Goal: Information Seeking & Learning: Learn about a topic

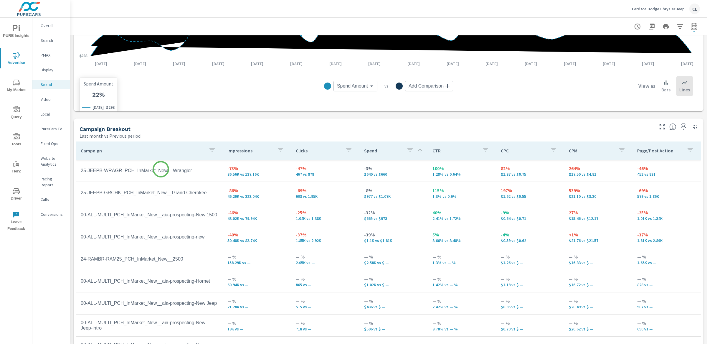
scroll to position [196, 0]
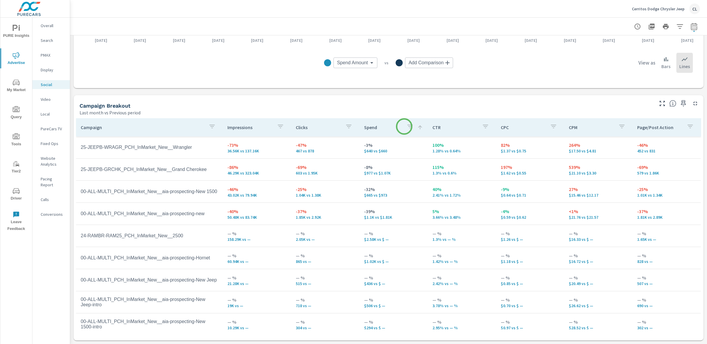
click at [408, 126] on icon "button" at bounding box center [410, 127] width 5 height 4
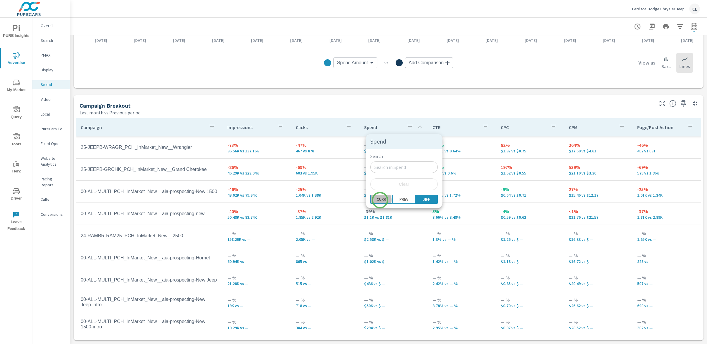
click at [380, 200] on p "CURR" at bounding box center [381, 199] width 9 height 6
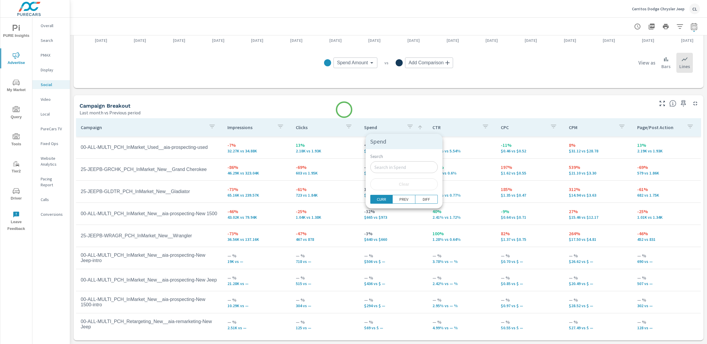
click at [344, 110] on div at bounding box center [353, 172] width 707 height 344
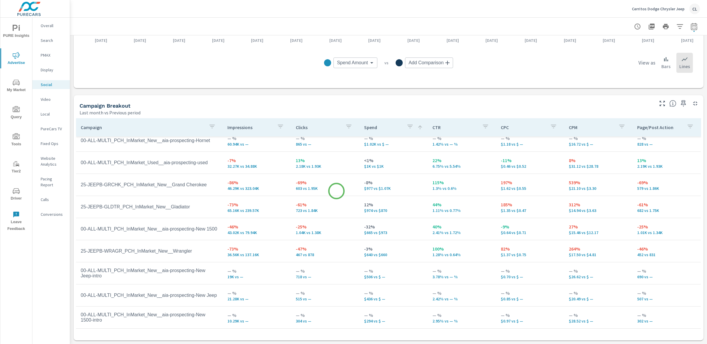
scroll to position [34, 0]
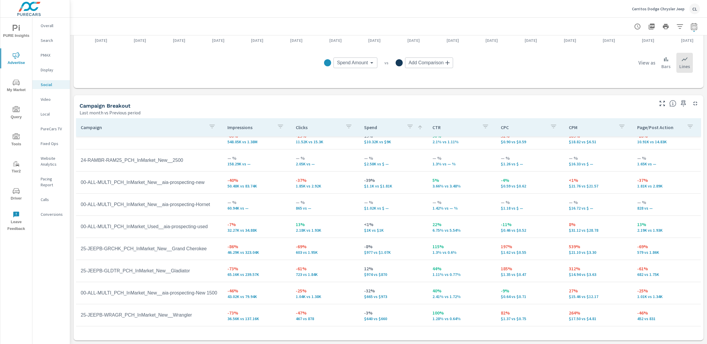
scroll to position [10, 0]
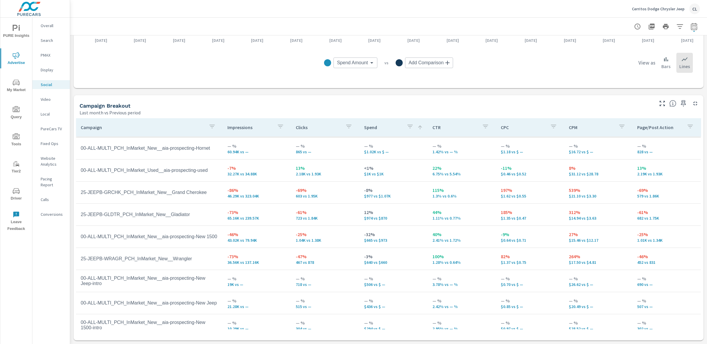
scroll to position [73, 0]
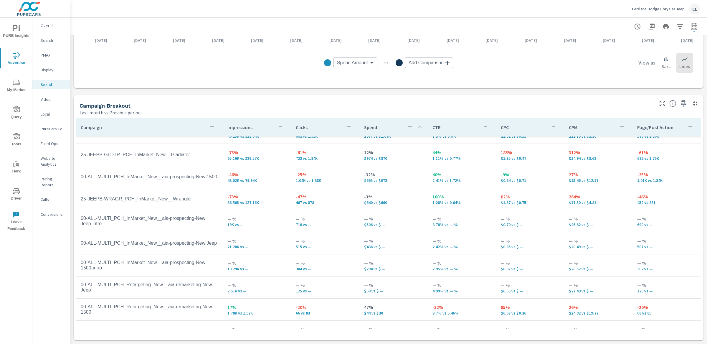
scroll to position [167, 0]
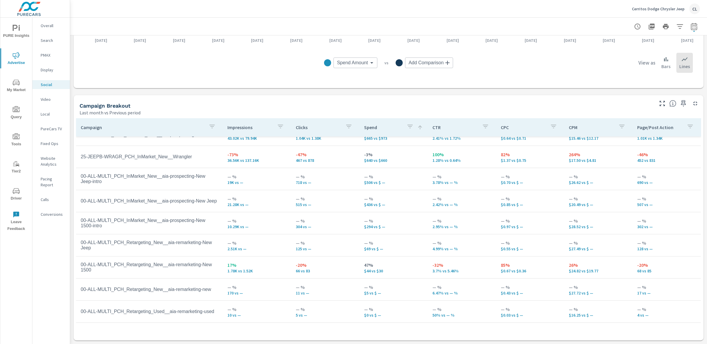
scroll to position [122, 0]
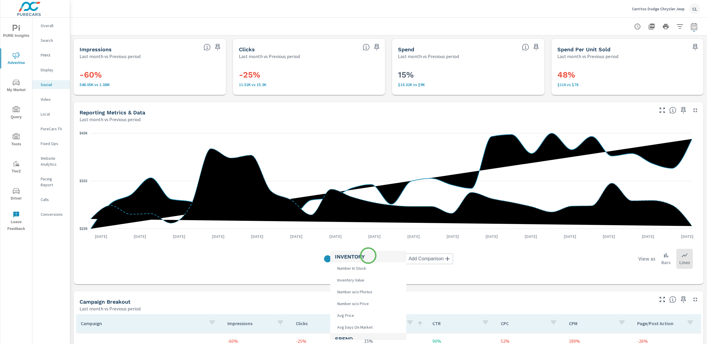
click at [368, 256] on body "PURE Insights Advertise My Market Query Tools Tier2 Driver Leave Feedback Overa…" at bounding box center [353, 172] width 707 height 344
click at [368, 256] on h5 "Inventory" at bounding box center [368, 256] width 67 height 11
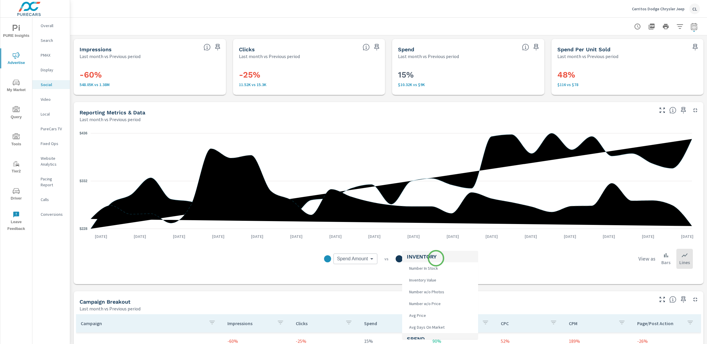
click at [436, 258] on body "PURE Insights Advertise My Market Query Tools Tier2 Driver Leave Feedback Overa…" at bounding box center [353, 172] width 707 height 344
click at [450, 291] on li "Total Calls" at bounding box center [440, 292] width 76 height 12
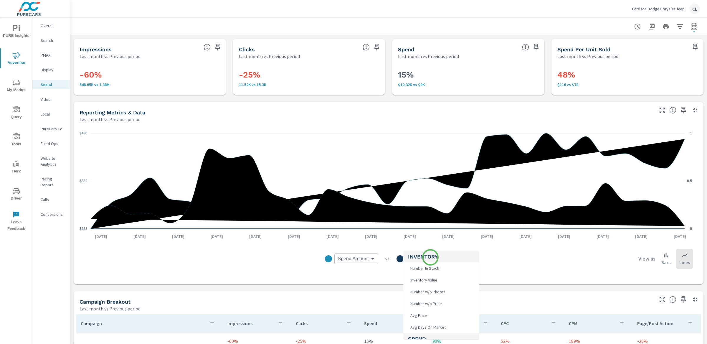
click at [431, 257] on body "PURE Insights Advertise My Market Query Tools Tier2 Driver Leave Feedback Overa…" at bounding box center [353, 172] width 707 height 344
click at [535, 275] on div at bounding box center [353, 172] width 707 height 344
click at [433, 260] on body "PURE Insights Advertise My Market Query Tools Tier2 Driver Leave Feedback Overa…" at bounding box center [353, 172] width 707 height 344
click at [506, 277] on div at bounding box center [353, 172] width 707 height 344
click at [429, 259] on body "PURE Insights Advertise My Market Query Tools Tier2 Driver Leave Feedback Overa…" at bounding box center [353, 172] width 707 height 344
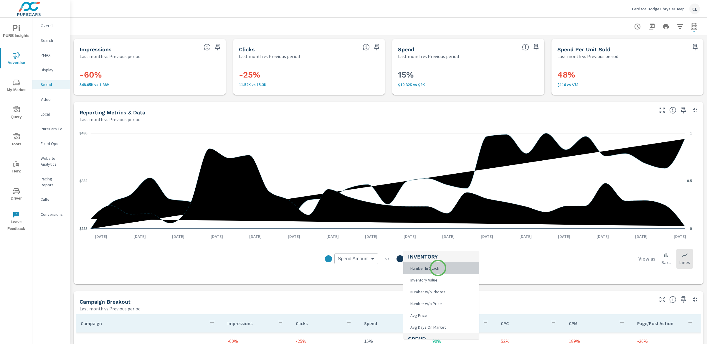
click at [438, 268] on span "Number In Stock" at bounding box center [424, 268] width 32 height 8
type input "Number In Stock"
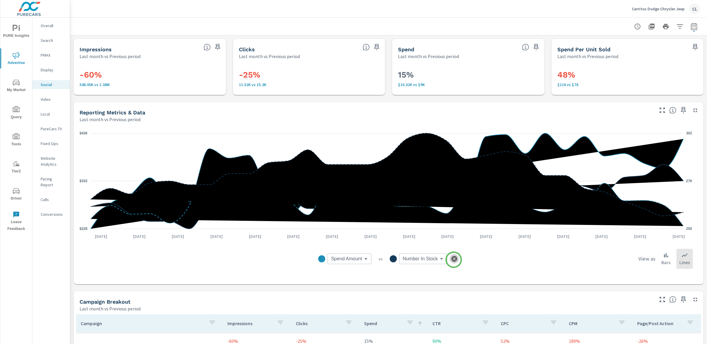
click at [454, 260] on icon "button" at bounding box center [455, 259] width 6 height 6
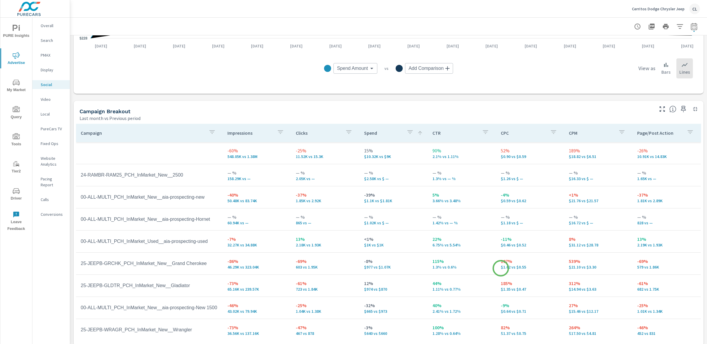
scroll to position [196, 0]
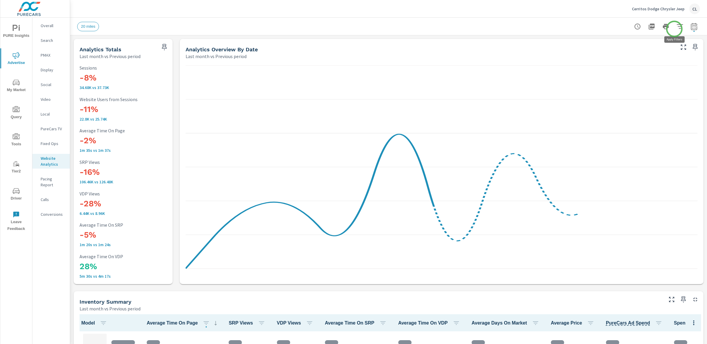
click at [677, 27] on icon "button" at bounding box center [680, 26] width 7 height 7
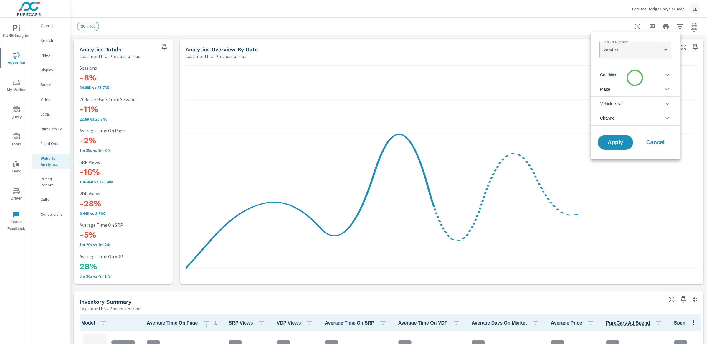
click at [635, 78] on li "Condition" at bounding box center [636, 74] width 90 height 14
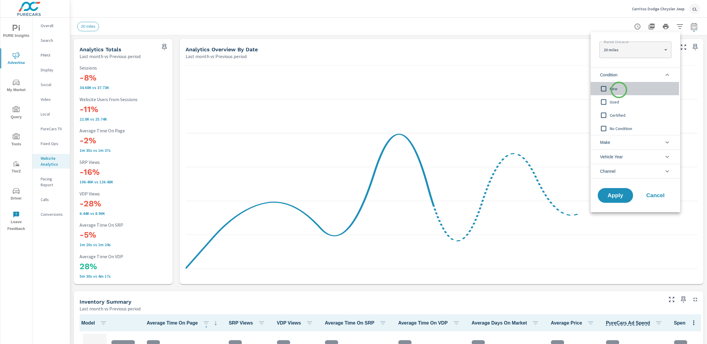
click at [619, 90] on span "New" at bounding box center [642, 88] width 65 height 7
click at [622, 142] on li "Make" at bounding box center [636, 142] width 90 height 14
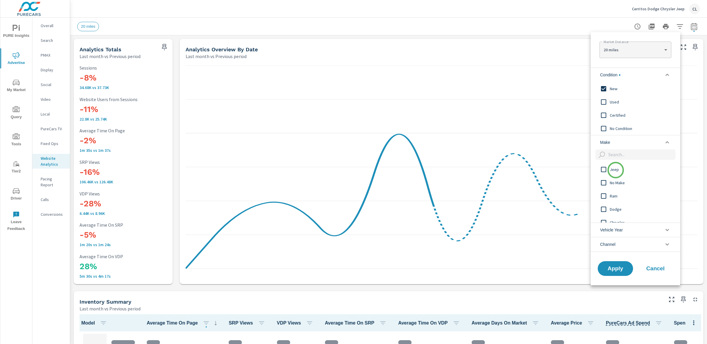
click at [616, 170] on span "Jeep" at bounding box center [642, 169] width 65 height 7
click at [623, 196] on span "Ram" at bounding box center [642, 195] width 65 height 7
click at [623, 210] on span "Dodge" at bounding box center [642, 209] width 65 height 7
click at [622, 220] on span "Chrysler" at bounding box center [642, 222] width 65 height 7
click at [618, 268] on span "Apply" at bounding box center [616, 269] width 24 height 6
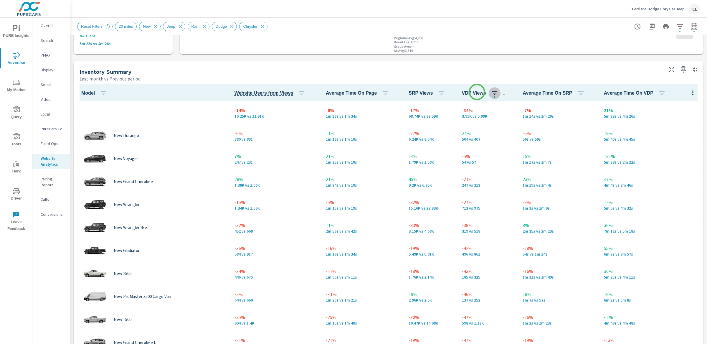
click at [491, 92] on icon "button" at bounding box center [494, 93] width 7 height 7
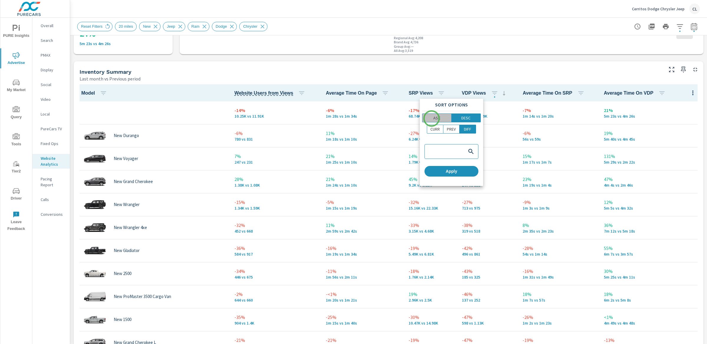
click at [432, 118] on span "ASC" at bounding box center [436, 118] width 25 height 6
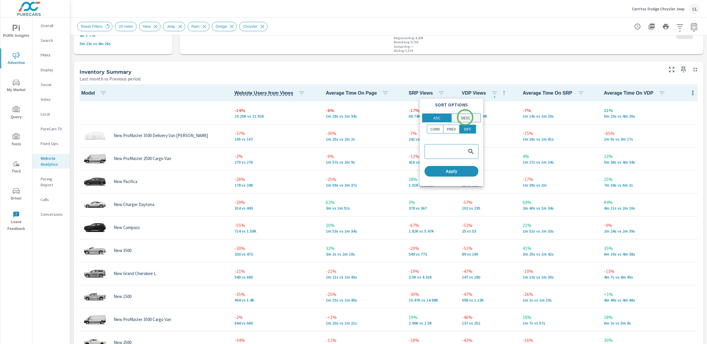
click at [465, 117] on p "DESC" at bounding box center [466, 118] width 9 height 6
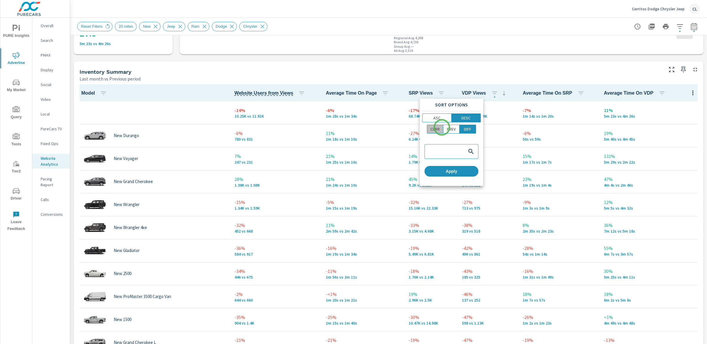
click at [442, 127] on button "CURR" at bounding box center [435, 129] width 17 height 9
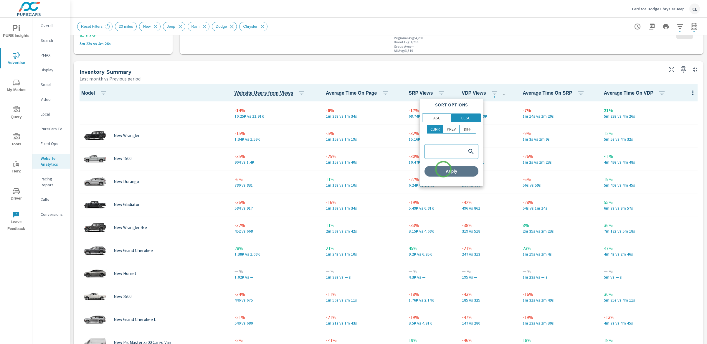
click at [444, 169] on span "Apply" at bounding box center [451, 171] width 49 height 5
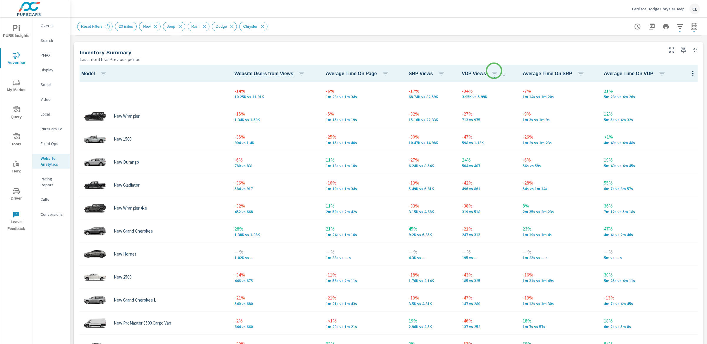
scroll to position [251, 0]
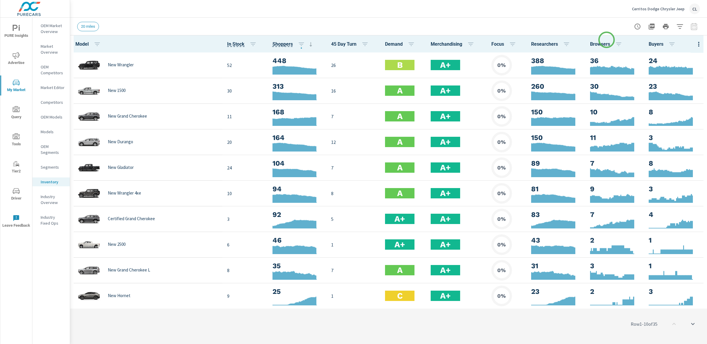
scroll to position [0, 0]
click at [682, 27] on icon "button" at bounding box center [680, 26] width 7 height 7
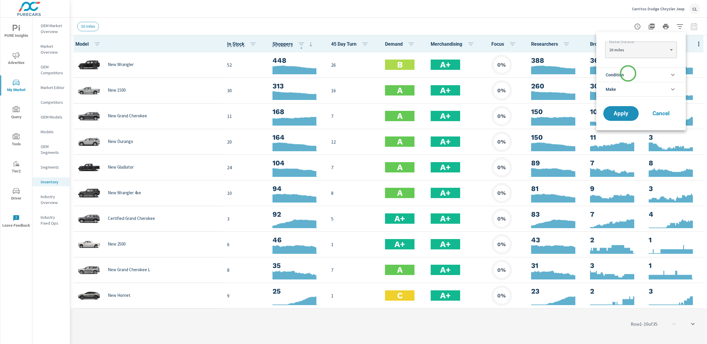
click at [628, 75] on li "Condition" at bounding box center [642, 74] width 90 height 14
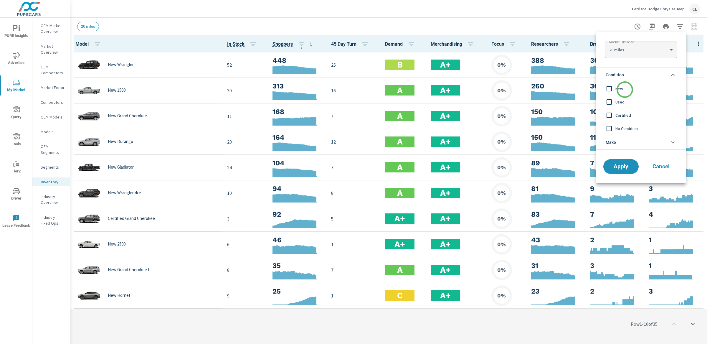
click at [625, 90] on span "New" at bounding box center [648, 88] width 65 height 7
click at [633, 144] on li "Make" at bounding box center [642, 142] width 90 height 15
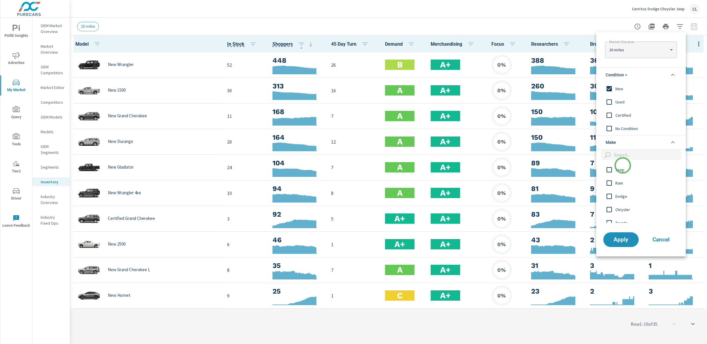
click at [623, 166] on span "Jeep" at bounding box center [648, 169] width 65 height 7
click at [621, 181] on span "Ram" at bounding box center [648, 183] width 65 height 7
click at [620, 197] on span "Dodge" at bounding box center [648, 196] width 65 height 7
click at [622, 209] on span "Chrysler" at bounding box center [648, 209] width 65 height 7
click at [624, 244] on button "Apply" at bounding box center [621, 239] width 37 height 15
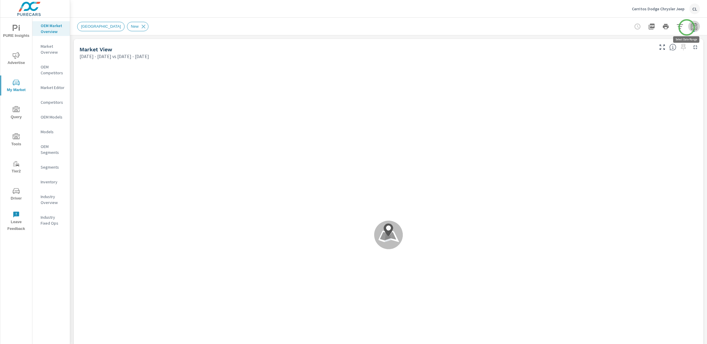
click at [691, 27] on icon "button" at bounding box center [694, 26] width 7 height 7
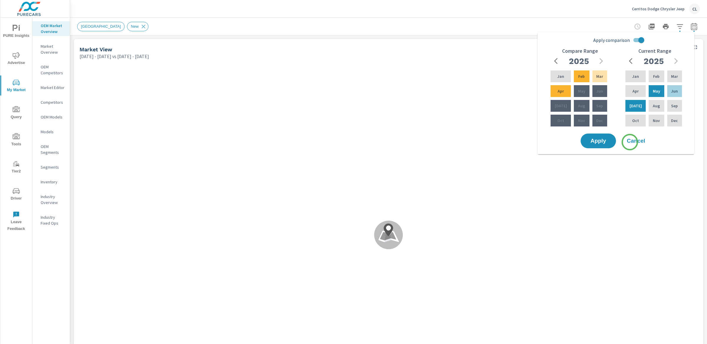
click at [630, 142] on span "Cancel" at bounding box center [637, 140] width 24 height 5
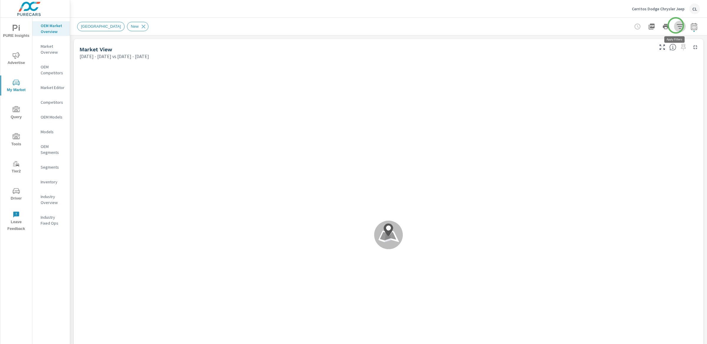
click at [677, 25] on icon "button" at bounding box center [680, 26] width 7 height 7
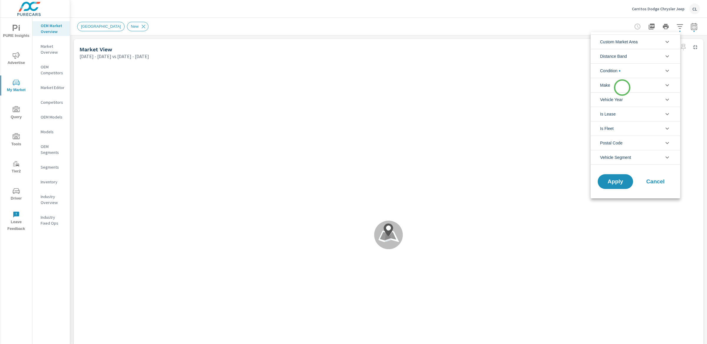
click at [623, 88] on li "Make" at bounding box center [636, 85] width 90 height 14
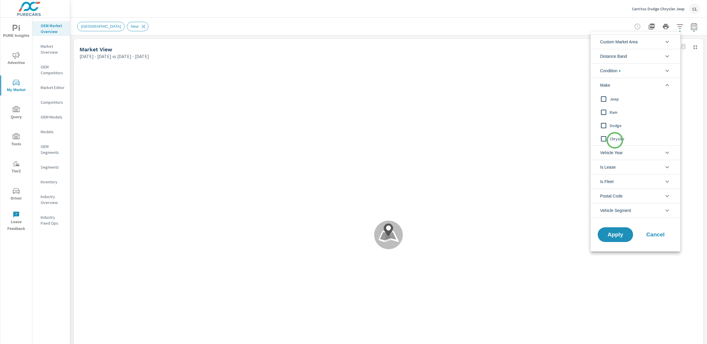
click at [615, 141] on span "Chrysler" at bounding box center [642, 138] width 65 height 7
click at [613, 128] on span "Dodge" at bounding box center [642, 125] width 65 height 7
click at [610, 113] on span "Ram" at bounding box center [642, 112] width 65 height 7
click at [610, 93] on input "filter options" at bounding box center [604, 99] width 12 height 12
click at [622, 236] on span "Apply" at bounding box center [616, 235] width 24 height 6
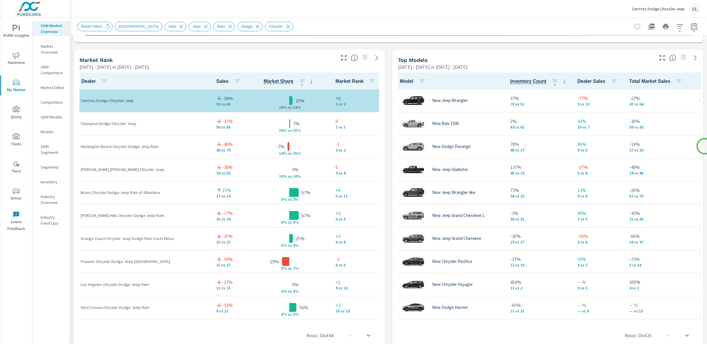
scroll to position [372, 0]
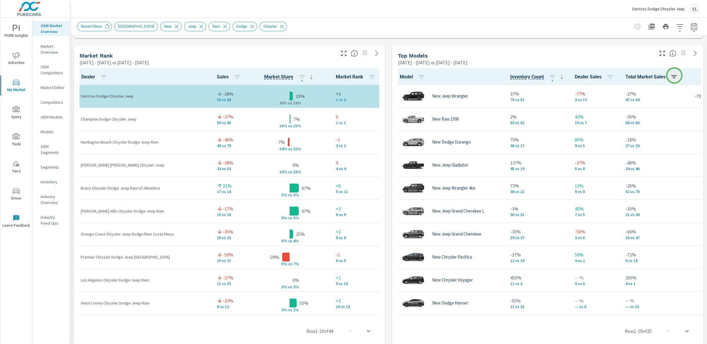
click at [674, 76] on icon "button" at bounding box center [674, 76] width 7 height 7
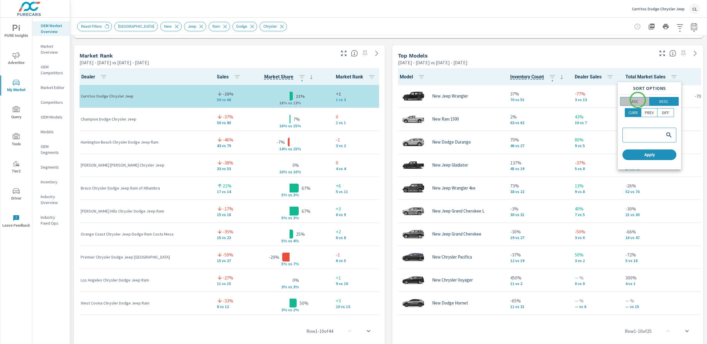
click at [638, 100] on p "ASC" at bounding box center [635, 101] width 7 height 6
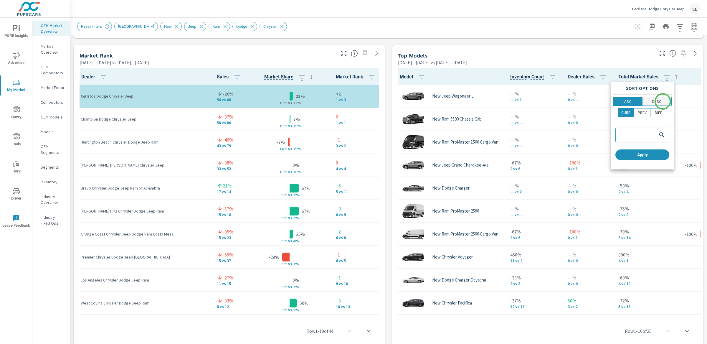
click at [663, 101] on span "DESC" at bounding box center [658, 101] width 26 height 6
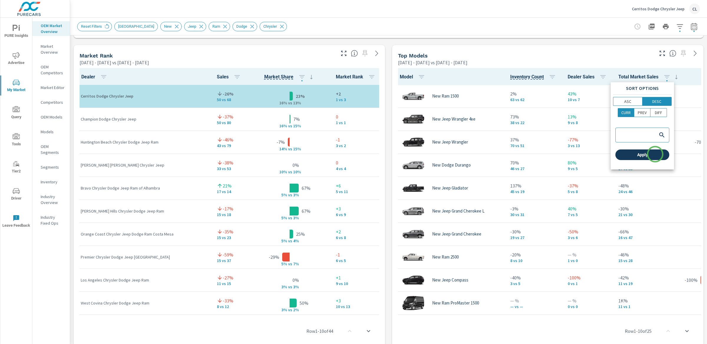
click at [656, 154] on span "Apply" at bounding box center [642, 154] width 49 height 5
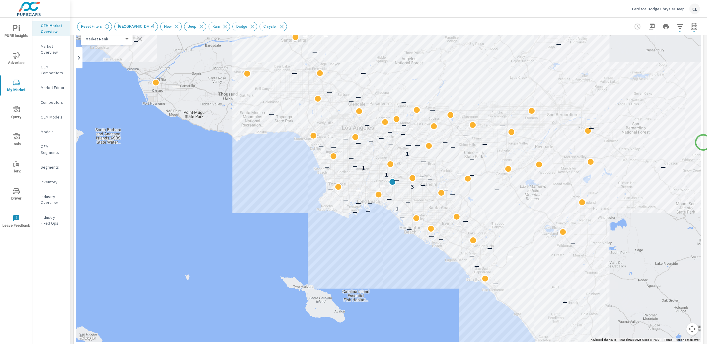
scroll to position [47, 0]
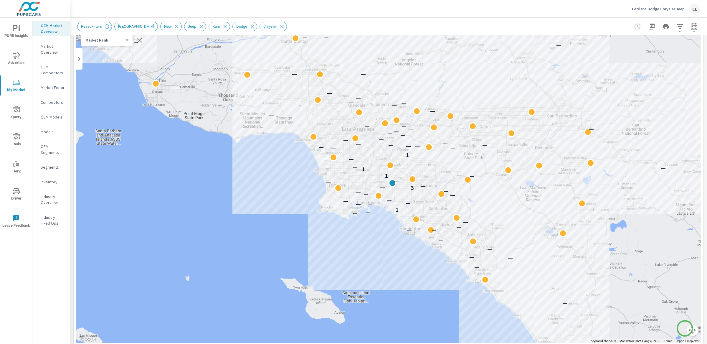
click at [687, 328] on button "Map camera controls" at bounding box center [693, 330] width 12 height 12
click at [674, 302] on button "Zoom in" at bounding box center [678, 301] width 12 height 12
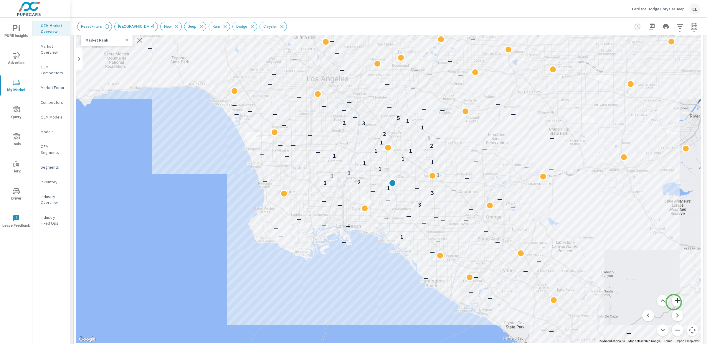
click at [674, 302] on button "Zoom in" at bounding box center [678, 301] width 12 height 12
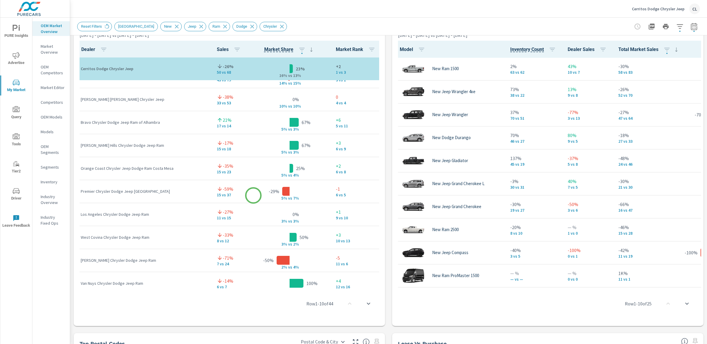
scroll to position [39, 0]
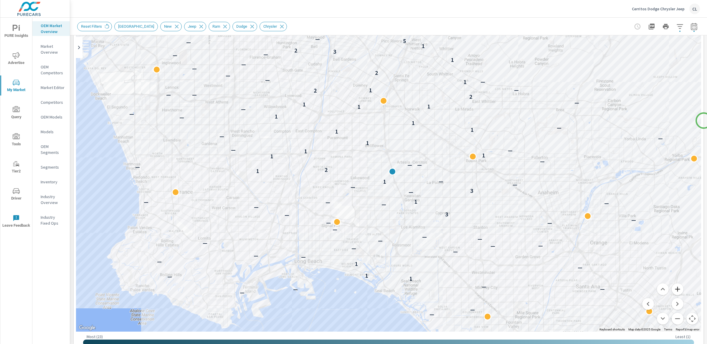
scroll to position [59, 0]
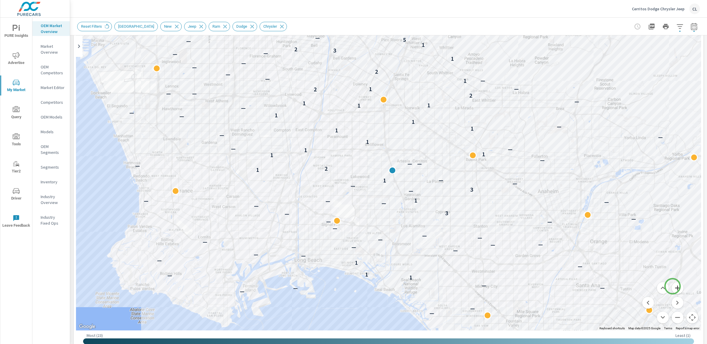
click at [673, 286] on button "Zoom in" at bounding box center [678, 288] width 12 height 12
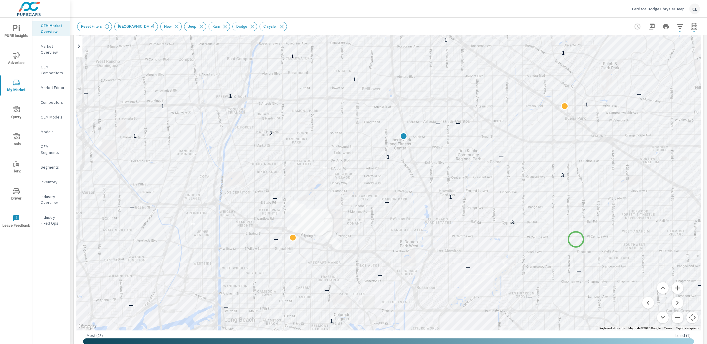
drag, startPoint x: 563, startPoint y: 275, endPoint x: 576, endPoint y: 239, distance: 38.0
click at [576, 239] on div "— — — — — — — — 1 — 1 — 1 — — — — — — — — — — — — — — — — 3 — — — — — 1 — — 3 —…" at bounding box center [683, 291] width 566 height 318
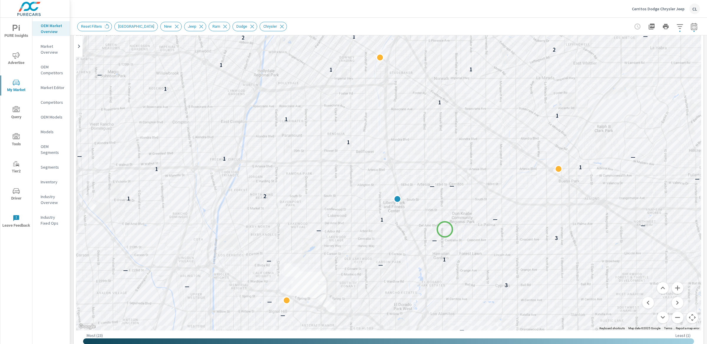
drag, startPoint x: 451, startPoint y: 165, endPoint x: 445, endPoint y: 229, distance: 64.3
click at [445, 229] on div "— — — — — — — — — — 1 — 1 — 1 — — — — — — — — — — — — — — — — 3 — — — — — 1 — —…" at bounding box center [388, 167] width 625 height 328
click at [672, 318] on button "Zoom out" at bounding box center [678, 318] width 12 height 12
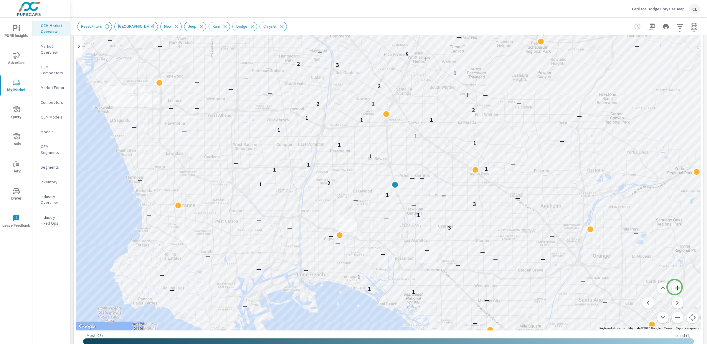
click at [675, 287] on button "Zoom in" at bounding box center [678, 288] width 12 height 12
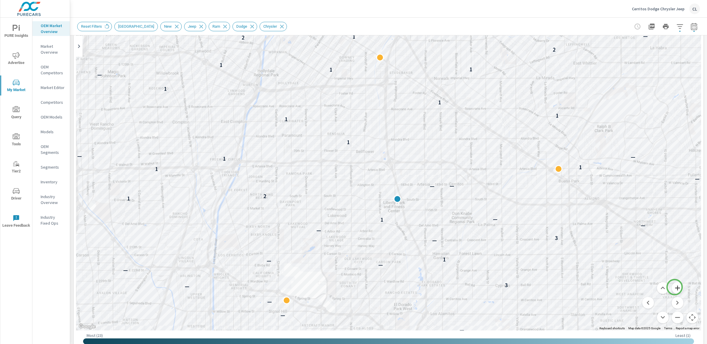
click at [675, 287] on button "Zoom in" at bounding box center [678, 288] width 12 height 12
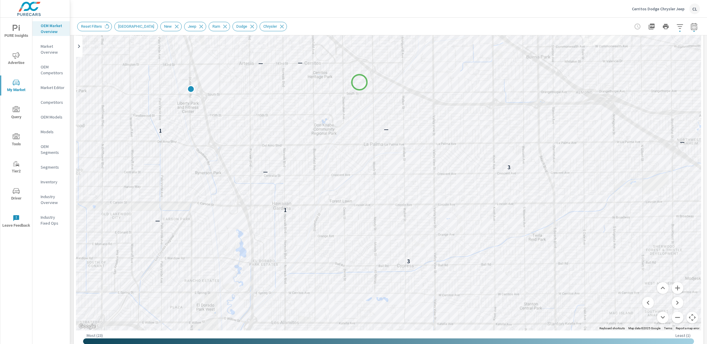
drag, startPoint x: 574, startPoint y: 224, endPoint x: 360, endPoint y: 82, distance: 257.4
click at [360, 82] on div "— — — — — — — 3 — — 1 — 3 — — 1 — 1 2 — — 1 1 1 — 1 1 1 1 1 1 1 1 2 2 1 — 1 — —…" at bounding box center [460, 187] width 566 height 318
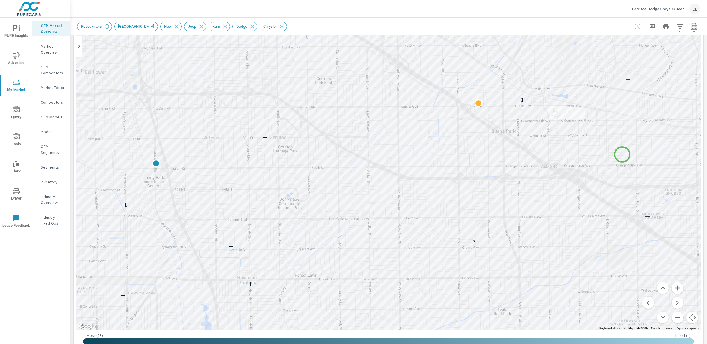
drag, startPoint x: 658, startPoint y: 79, endPoint x: 623, endPoint y: 154, distance: 83.2
click at [623, 154] on div "1 1 1 — — — — — — — — — — 3 — — 1 — 3 — — 1 — 2 — — — 1 — 1 1 1 — 1 1 1" at bounding box center [388, 167] width 625 height 328
click at [673, 317] on button "Zoom out" at bounding box center [678, 318] width 12 height 12
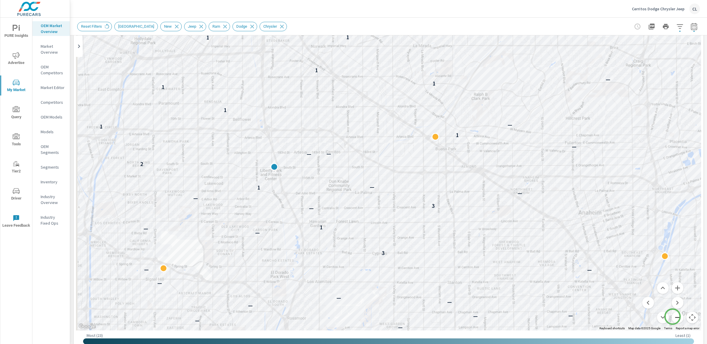
click at [673, 317] on button "Zoom out" at bounding box center [678, 318] width 12 height 12
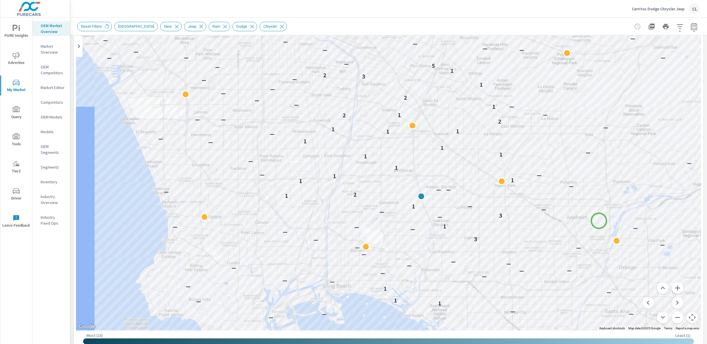
drag, startPoint x: 511, startPoint y: 192, endPoint x: 599, endPoint y: 221, distance: 92.6
click at [672, 286] on button "Zoom in" at bounding box center [678, 288] width 12 height 12
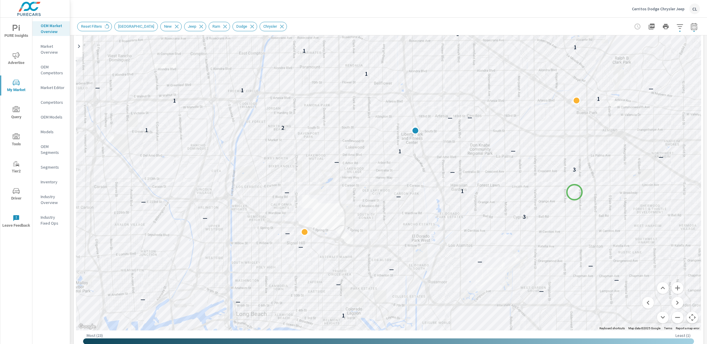
drag, startPoint x: 610, startPoint y: 285, endPoint x: 574, endPoint y: 192, distance: 100.3
click at [574, 192] on div "— — — — — — 1 — 1 — 1 — — — — — — — — — — — — — — — 3 — — — — — 1 — — 3 — — 1 —…" at bounding box center [637, 234] width 566 height 318
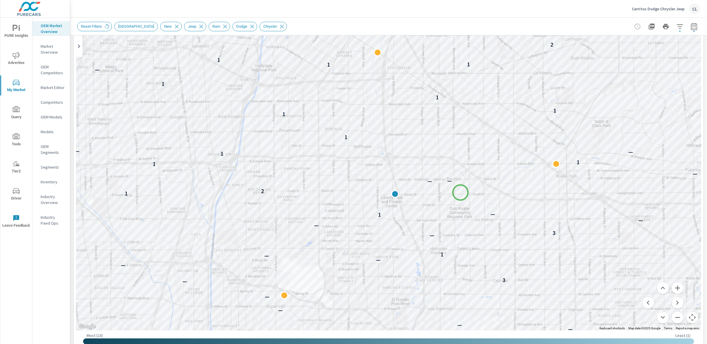
drag, startPoint x: 480, startPoint y: 127, endPoint x: 461, endPoint y: 192, distance: 67.7
click at [461, 192] on div "— — — — — — — — — — 1 — 1 — 1 — — — — — — — — — — — — — — — — 3 — — — — — 1 — —…" at bounding box center [388, 167] width 625 height 328
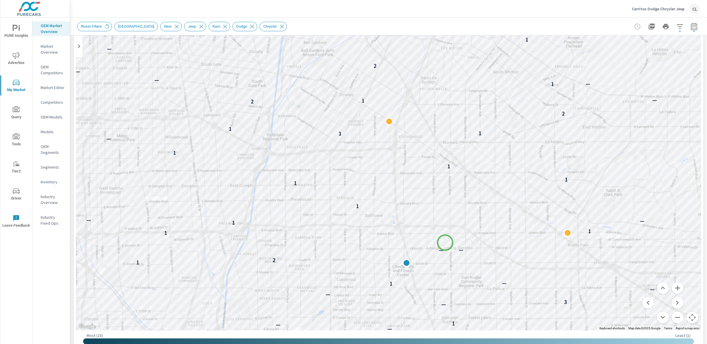
drag, startPoint x: 434, startPoint y: 170, endPoint x: 445, endPoint y: 243, distance: 73.7
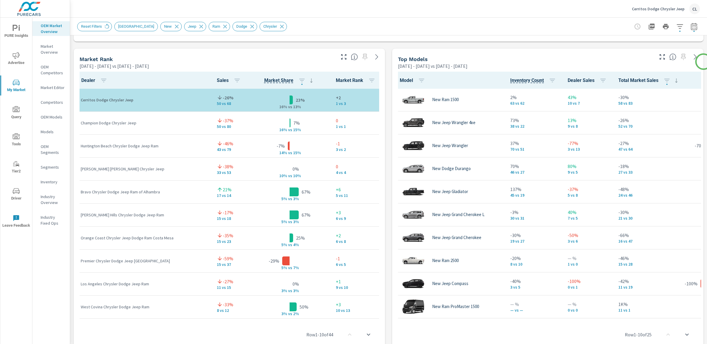
scroll to position [382, 0]
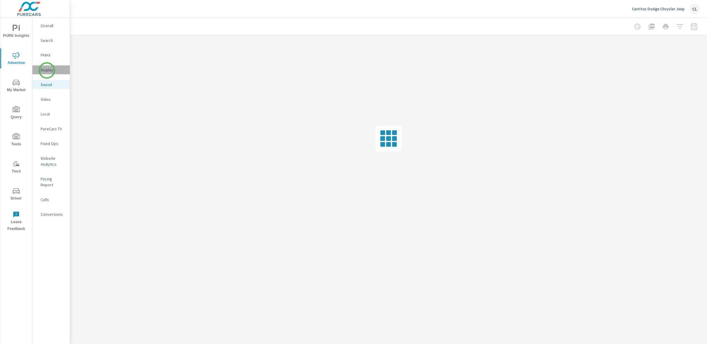
click at [47, 70] on p "Display" at bounding box center [53, 70] width 24 height 6
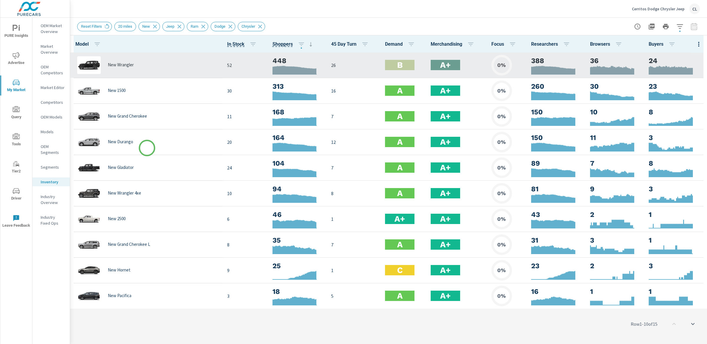
scroll to position [0, 0]
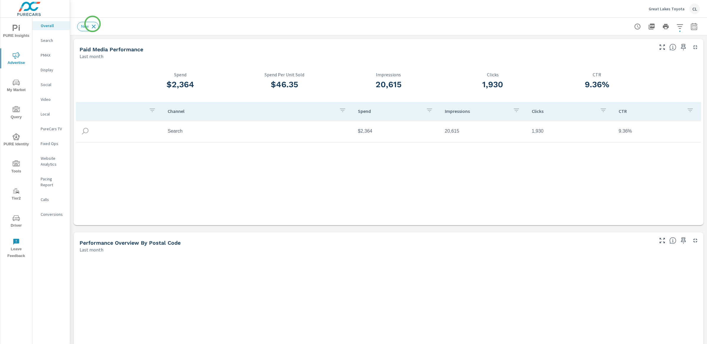
click at [93, 24] on icon at bounding box center [93, 26] width 6 height 6
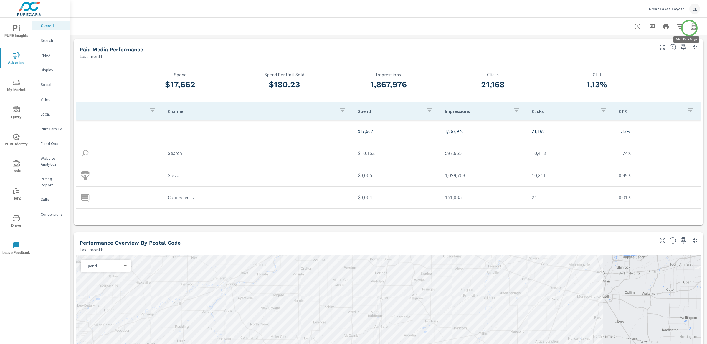
click at [691, 28] on icon "button" at bounding box center [694, 26] width 7 height 7
select select "Last month"
click at [637, 67] on p "+ Add comparison" at bounding box center [647, 66] width 75 height 7
select select "Previous period"
click at [628, 99] on span "Apply" at bounding box center [629, 100] width 24 height 6
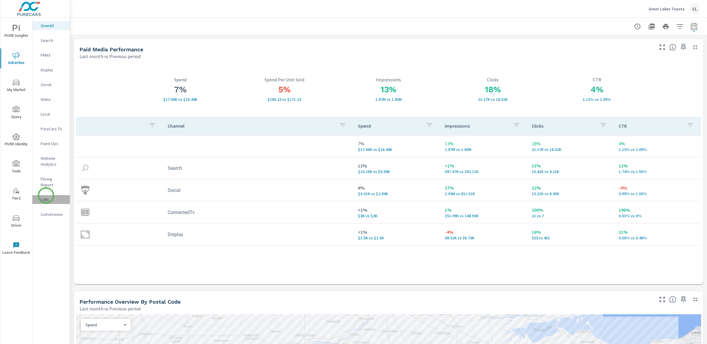
click at [46, 197] on p "Calls" at bounding box center [53, 200] width 24 height 6
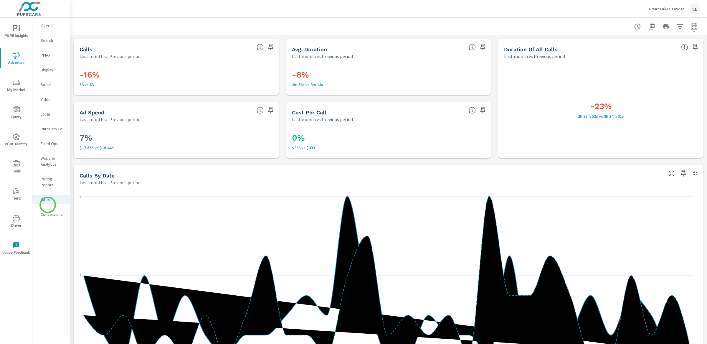
click at [48, 211] on p "Conversions" at bounding box center [53, 214] width 24 height 6
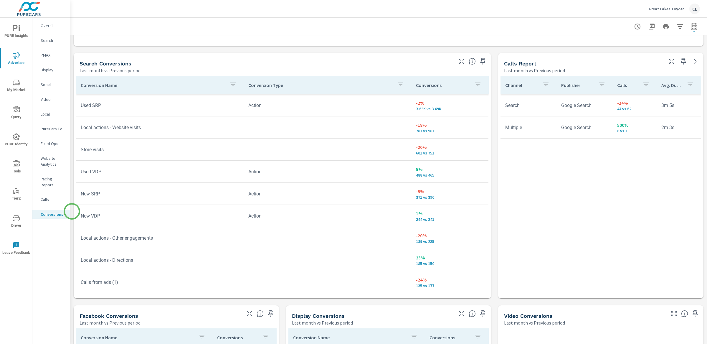
scroll to position [304, 0]
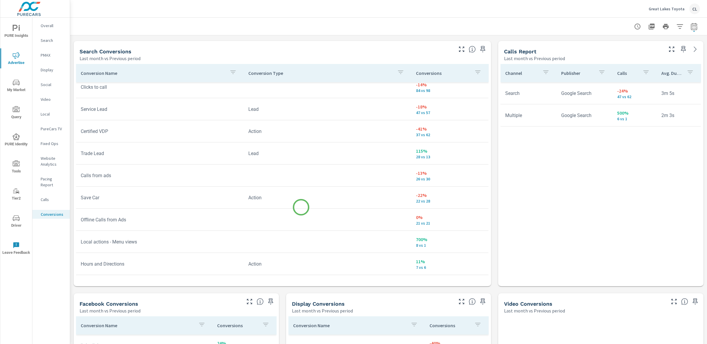
scroll to position [315, 0]
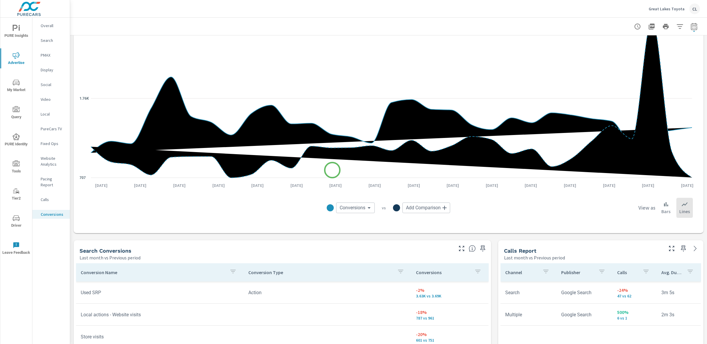
scroll to position [106, 0]
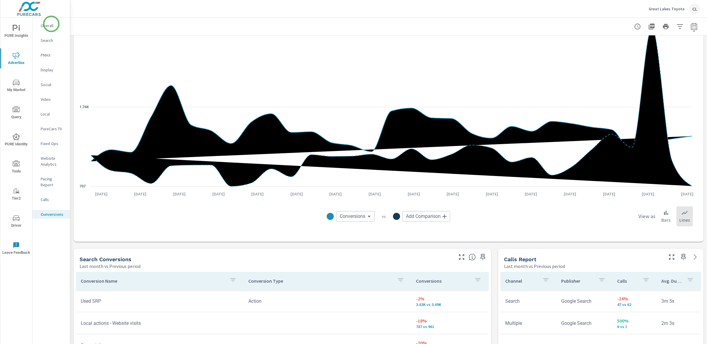
click at [49, 25] on p "Overall" at bounding box center [53, 26] width 24 height 6
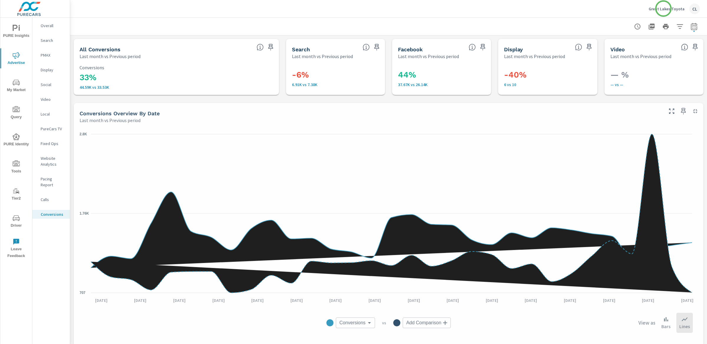
click at [664, 9] on p "Great Lakes Toyota" at bounding box center [667, 8] width 36 height 5
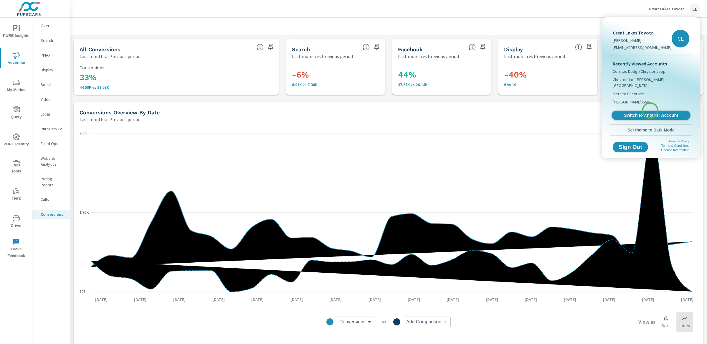
click at [651, 113] on span "Switch to Another Account" at bounding box center [651, 116] width 72 height 6
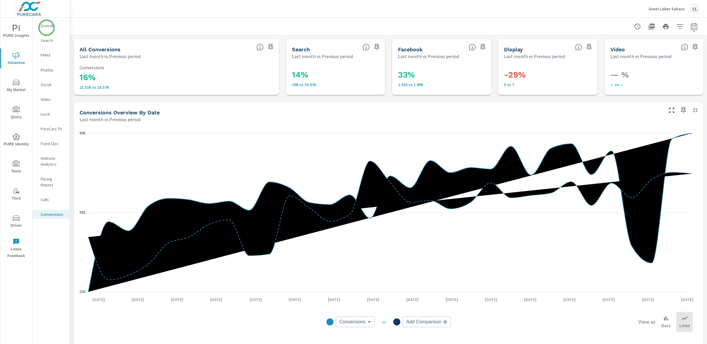
click at [45, 26] on p "Overall" at bounding box center [53, 26] width 24 height 6
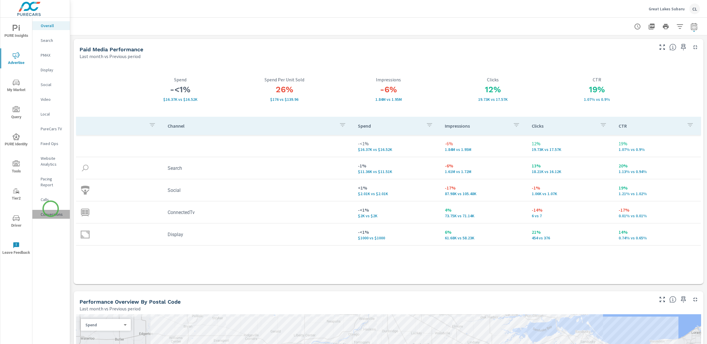
click at [51, 211] on p "Conversions" at bounding box center [53, 214] width 24 height 6
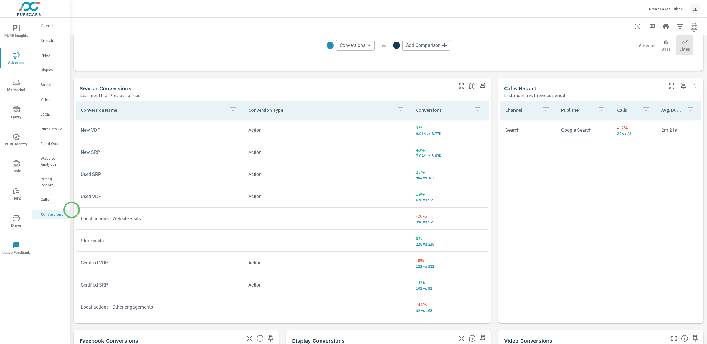
scroll to position [280, 0]
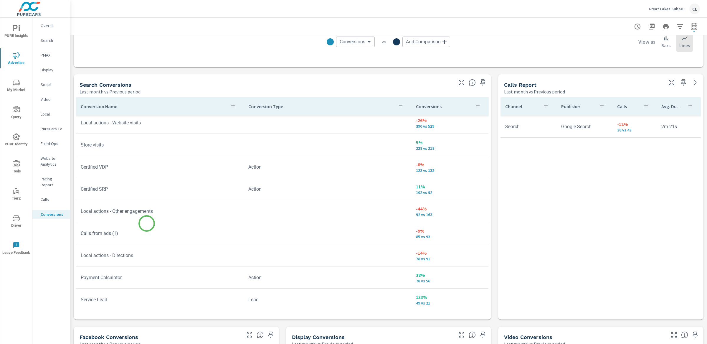
scroll to position [93, 0]
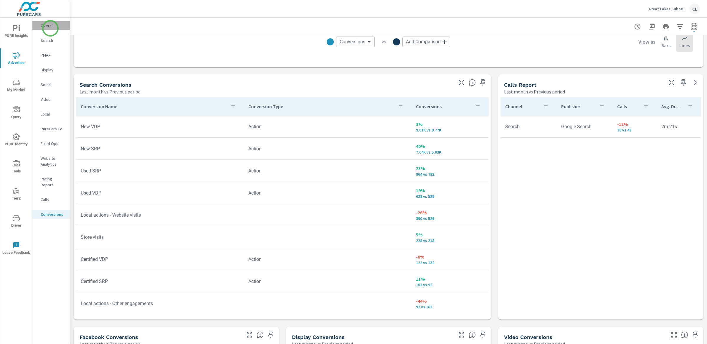
click at [50, 28] on p "Overall" at bounding box center [53, 26] width 24 height 6
